Goal: Task Accomplishment & Management: Manage account settings

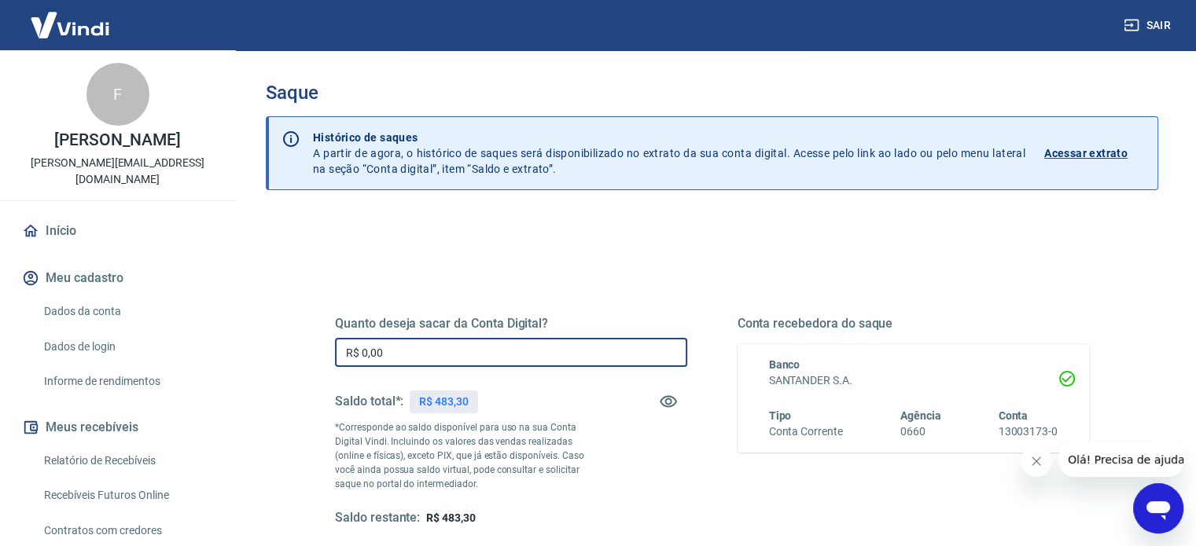
drag, startPoint x: 420, startPoint y: 342, endPoint x: 321, endPoint y: 339, distance: 99.1
click at [323, 340] on div "Quanto deseja sacar da Conta Digital? R$ 0,00 ​ Saldo total*: R$ 483,30 *Corres…" at bounding box center [712, 430] width 792 height 366
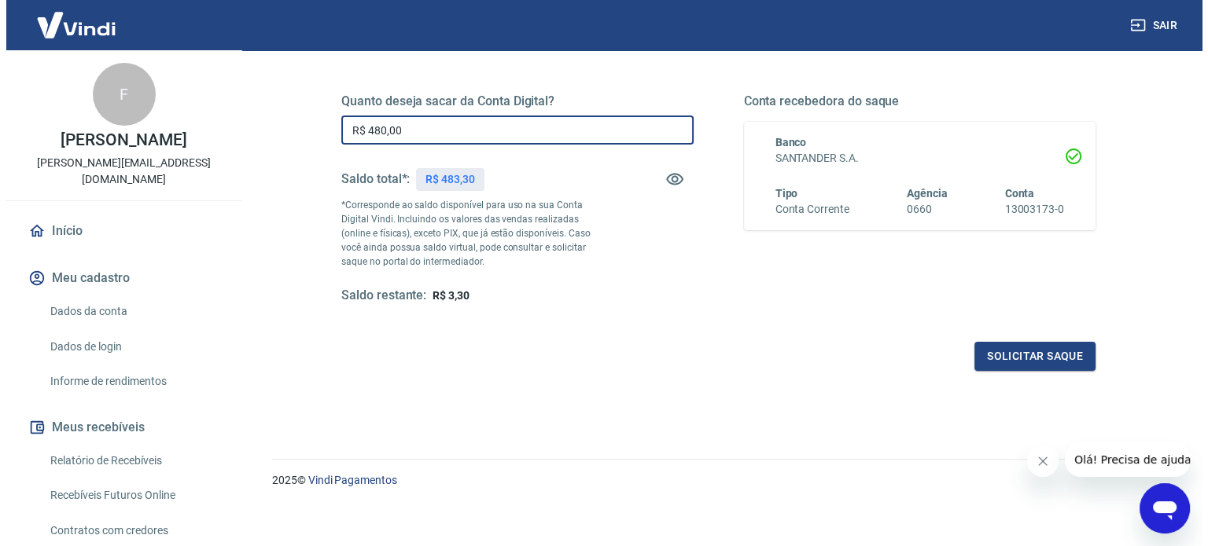
scroll to position [230, 0]
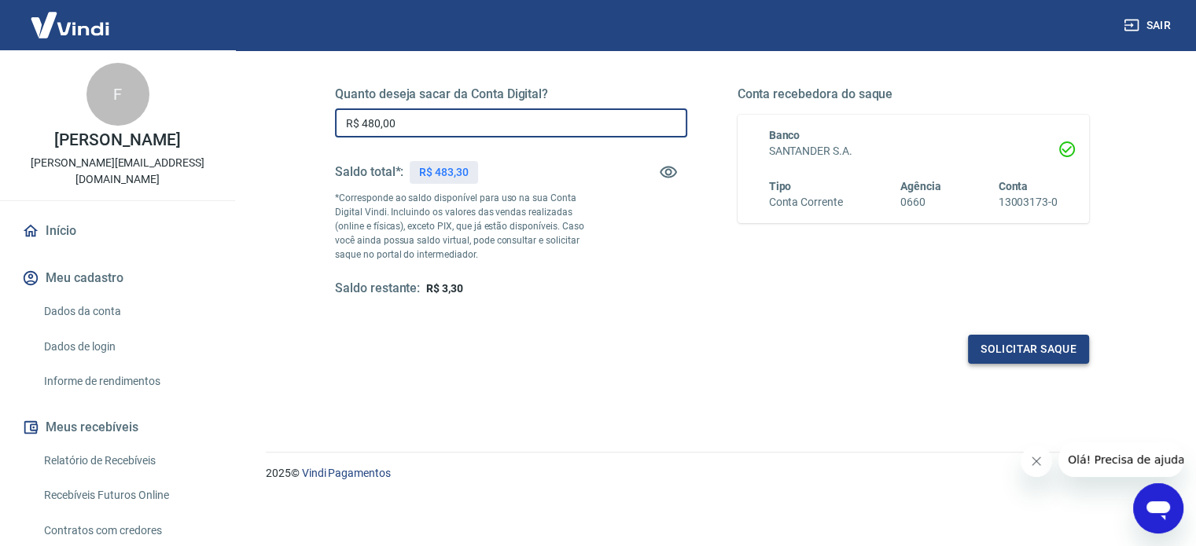
type input "R$ 480,00"
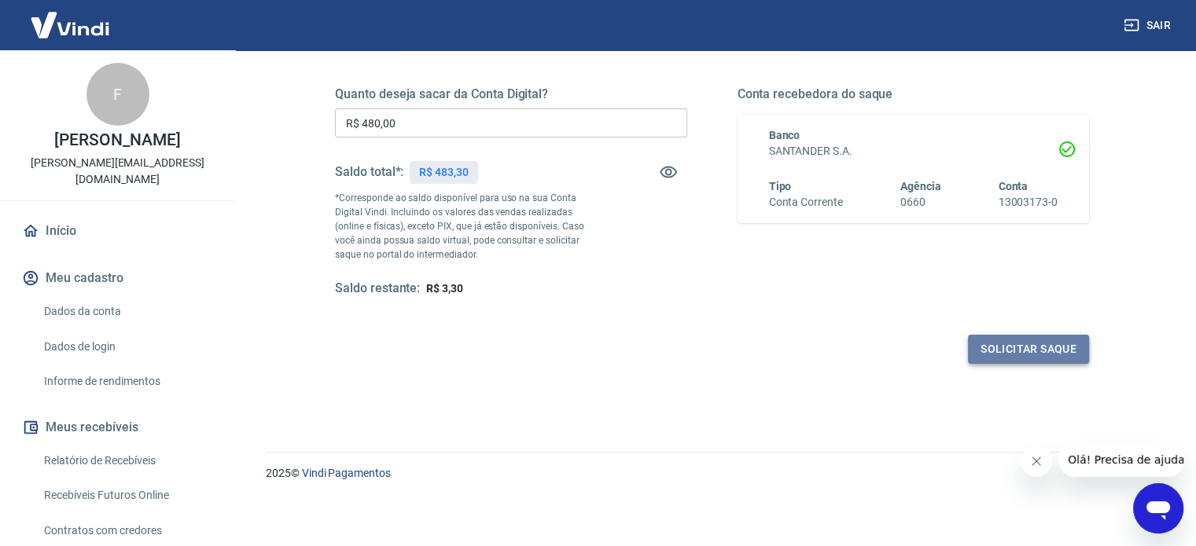
click at [1035, 345] on button "Solicitar saque" at bounding box center [1028, 349] width 121 height 29
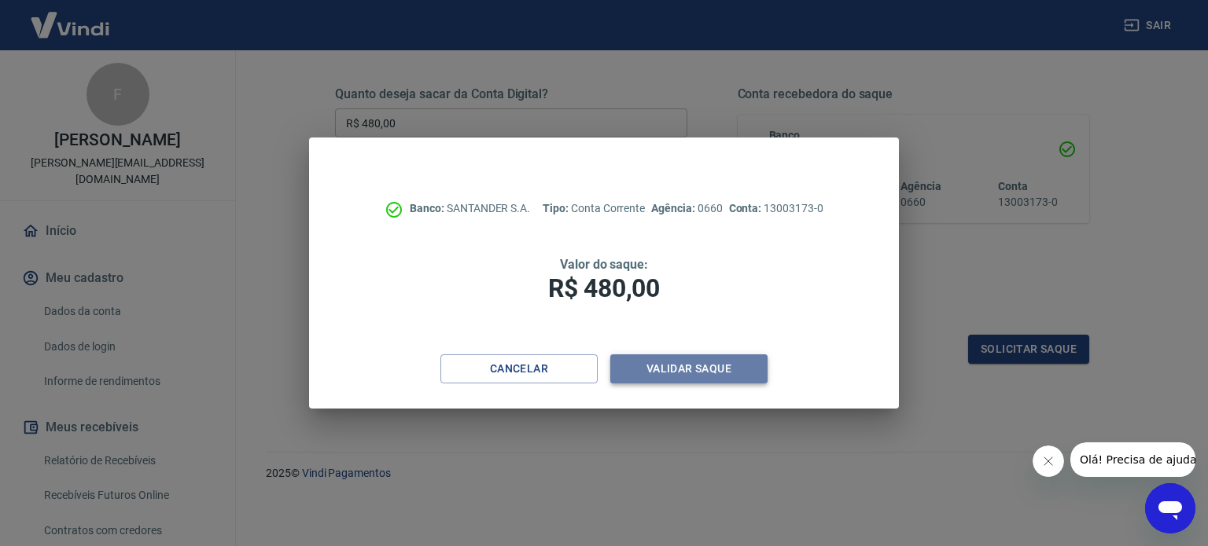
click at [712, 367] on button "Validar saque" at bounding box center [688, 369] width 157 height 29
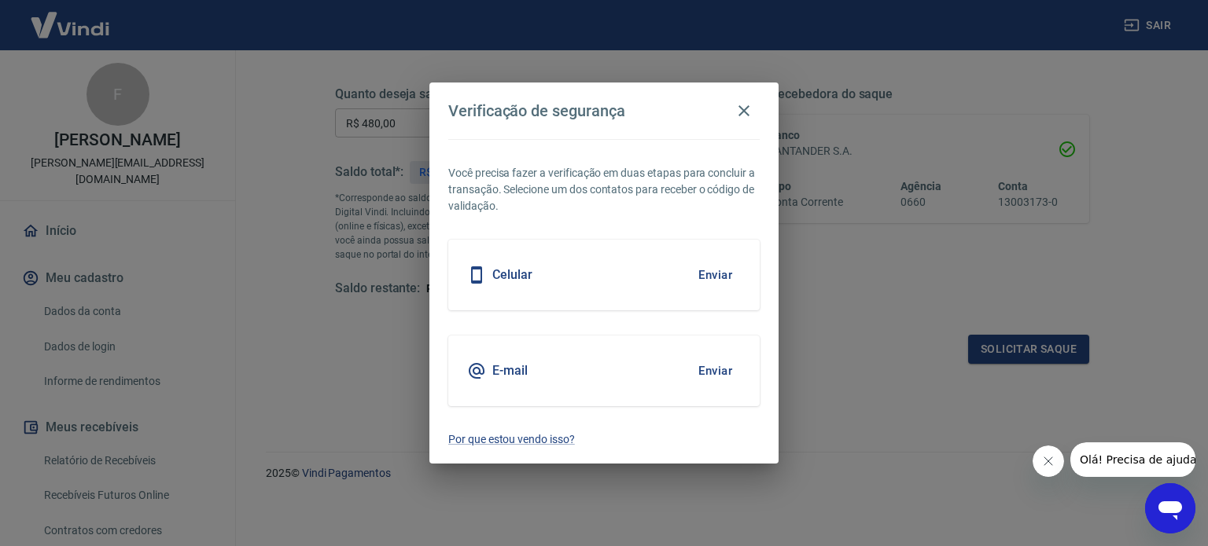
click at [716, 278] on button "Enviar" at bounding box center [715, 275] width 51 height 33
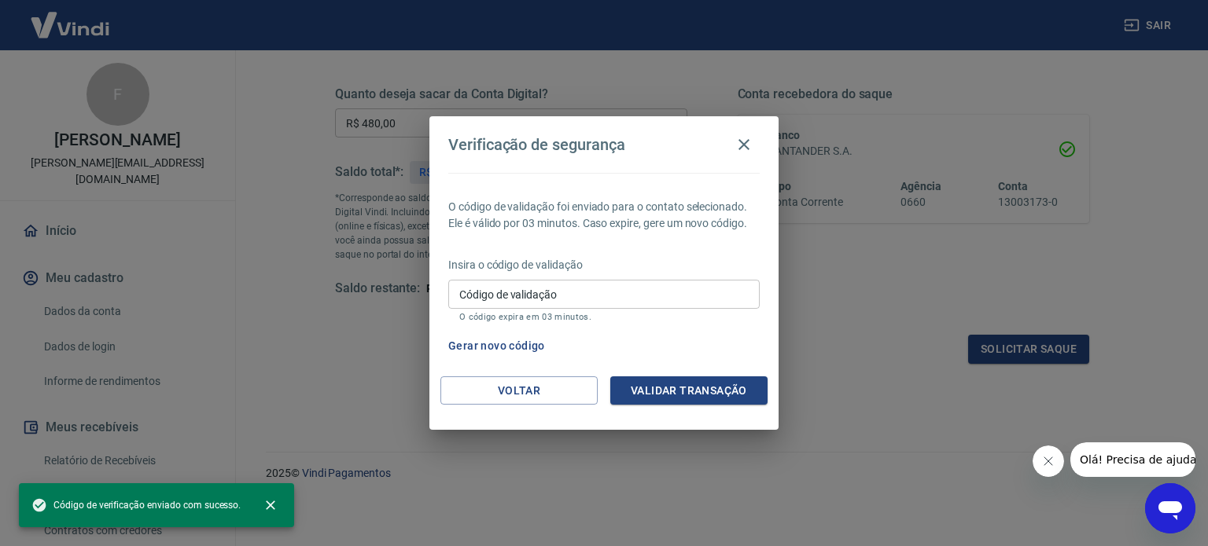
click at [658, 291] on input "Código de validação" at bounding box center [603, 294] width 311 height 29
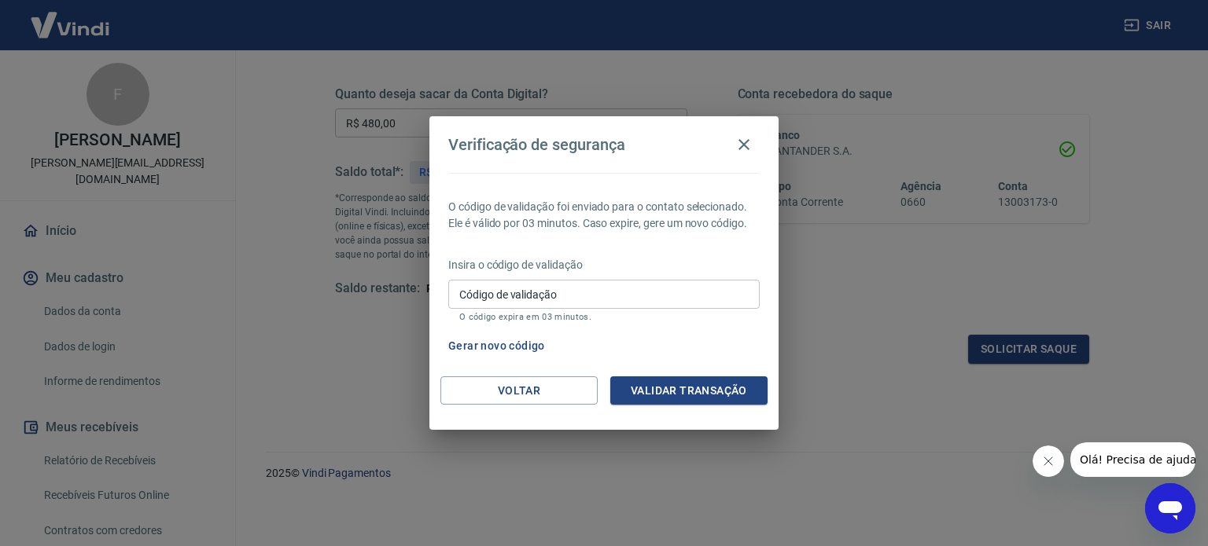
click at [891, 294] on div "Verificação de segurança O código de validação foi enviado para o contato selec…" at bounding box center [604, 273] width 1208 height 546
